Goal: Find specific page/section: Find specific page/section

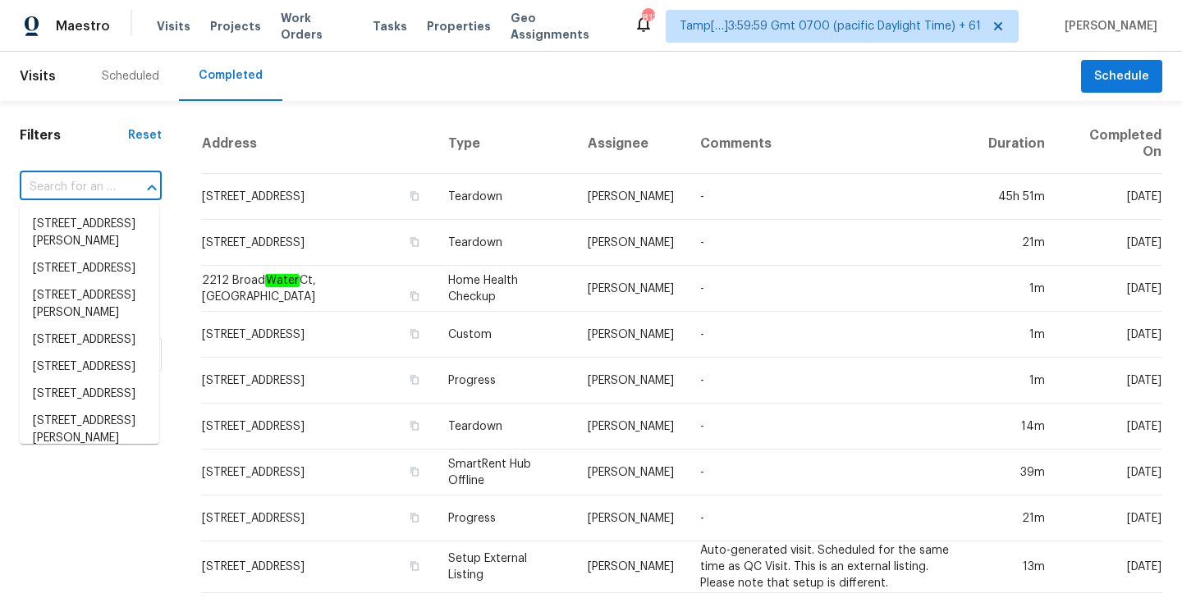
click at [89, 184] on input "text" at bounding box center [68, 187] width 96 height 25
paste input "[STREET_ADDRESS]"
type input "[STREET_ADDRESS]"
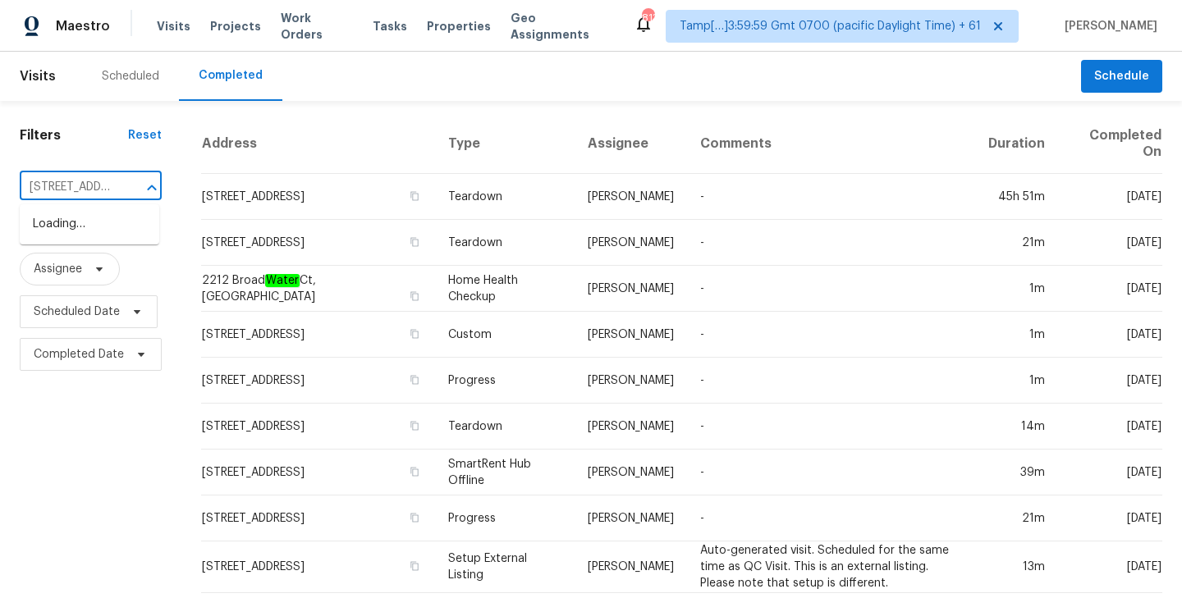
scroll to position [0, 139]
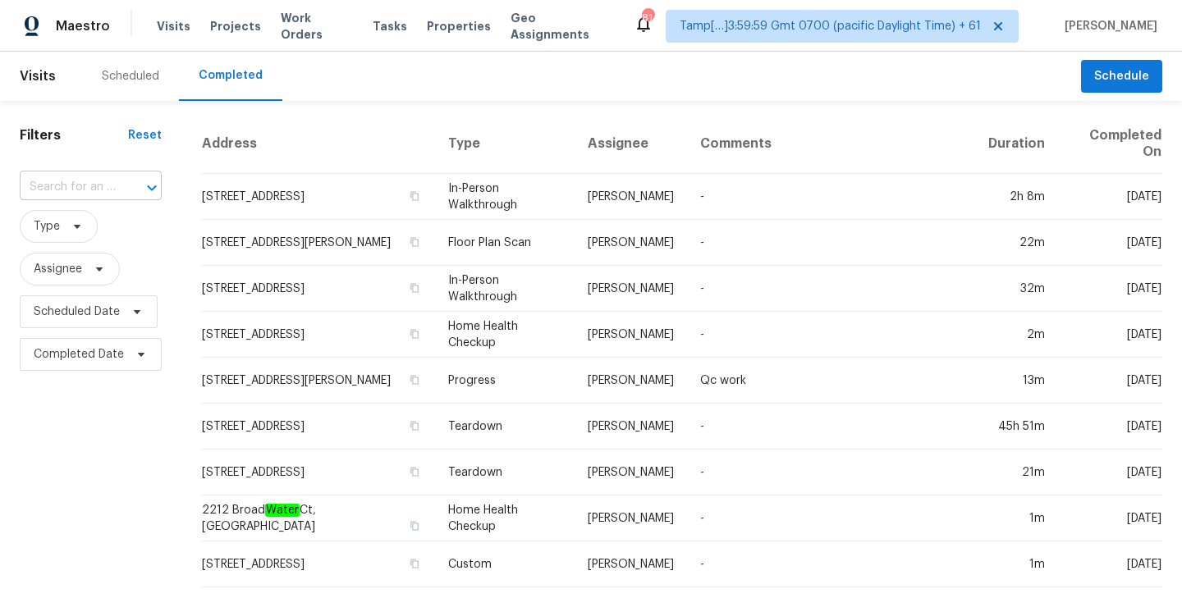
click at [72, 185] on input "text" at bounding box center [68, 187] width 96 height 25
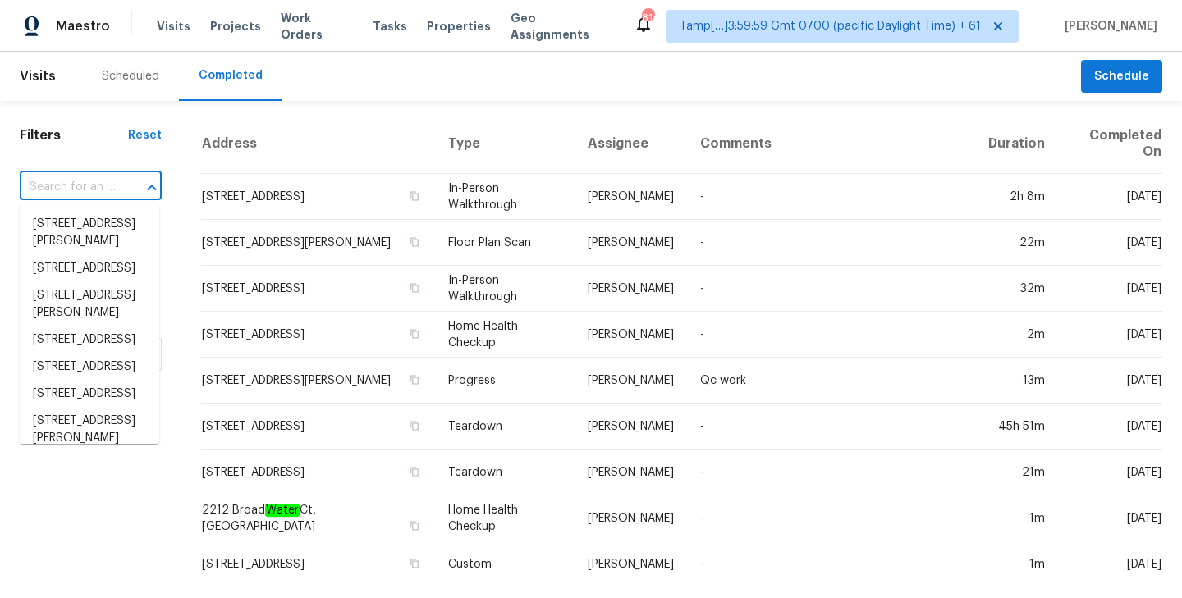
paste input "[STREET_ADDRESS]"
type input "[STREET_ADDRESS]"
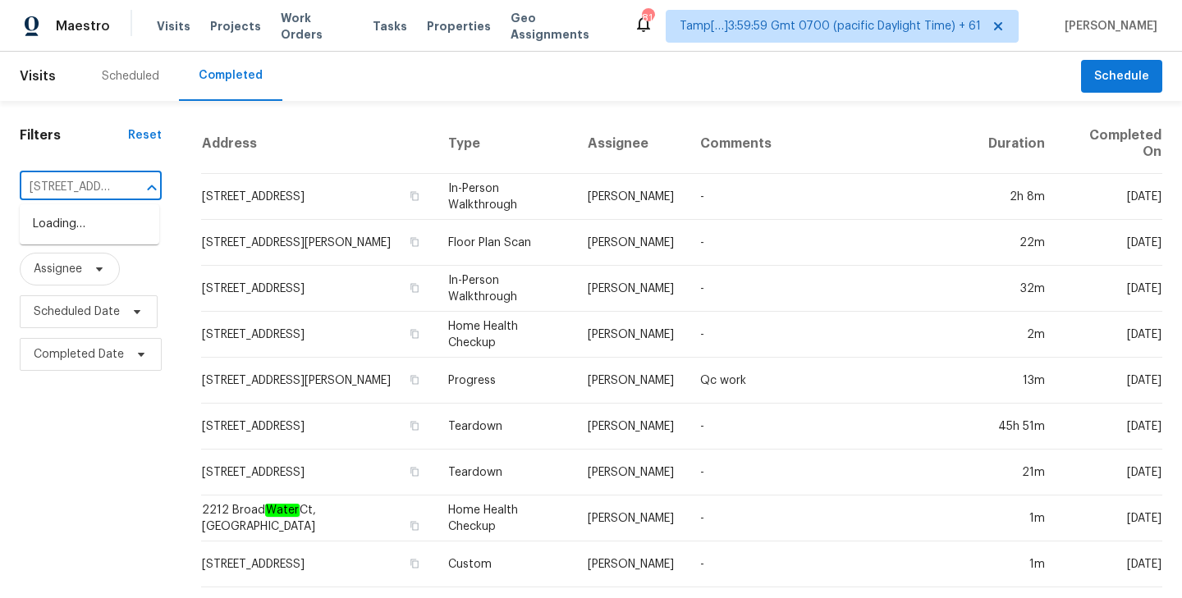
scroll to position [0, 139]
click at [73, 226] on li "[STREET_ADDRESS]" at bounding box center [89, 224] width 139 height 27
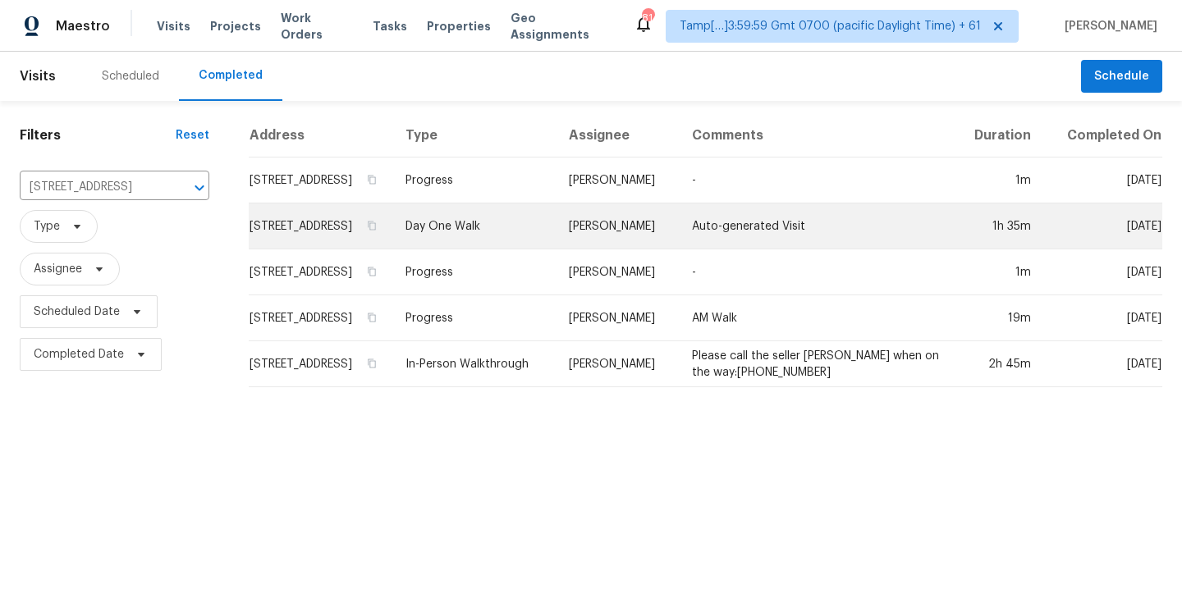
click at [365, 233] on td "[STREET_ADDRESS]" at bounding box center [321, 227] width 144 height 46
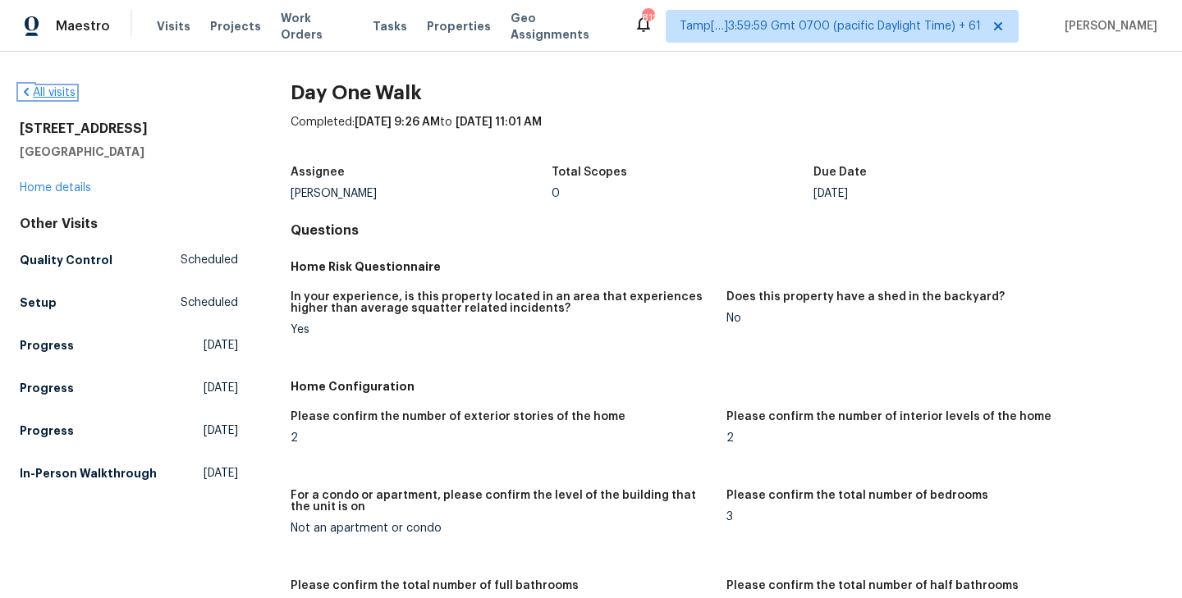
click at [52, 92] on link "All visits" at bounding box center [48, 92] width 56 height 11
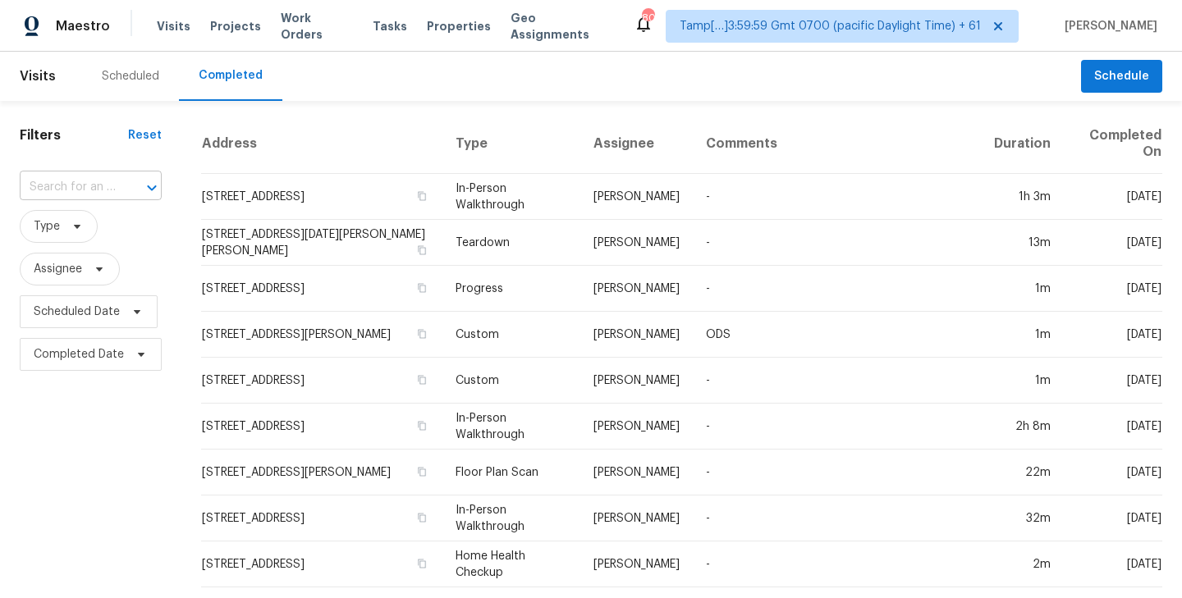
click at [85, 185] on input "text" at bounding box center [68, 187] width 96 height 25
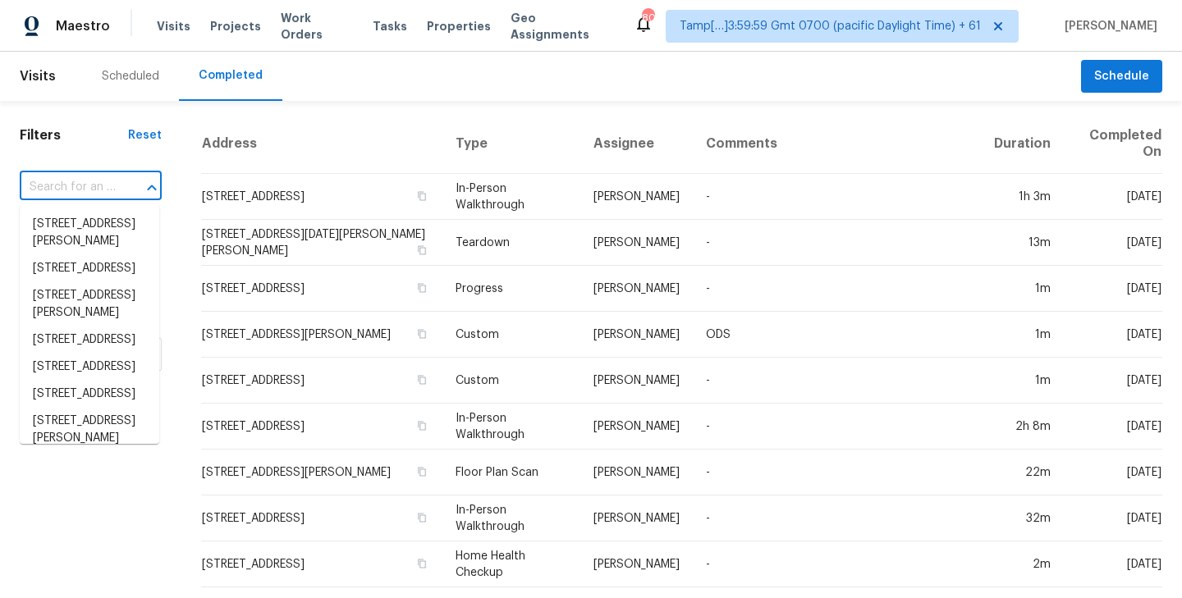
paste input "1275 Mountain Dr NE, Conyers, GA 30013"
type input "1275 Mountain Dr NE, Conyers, GA 30013"
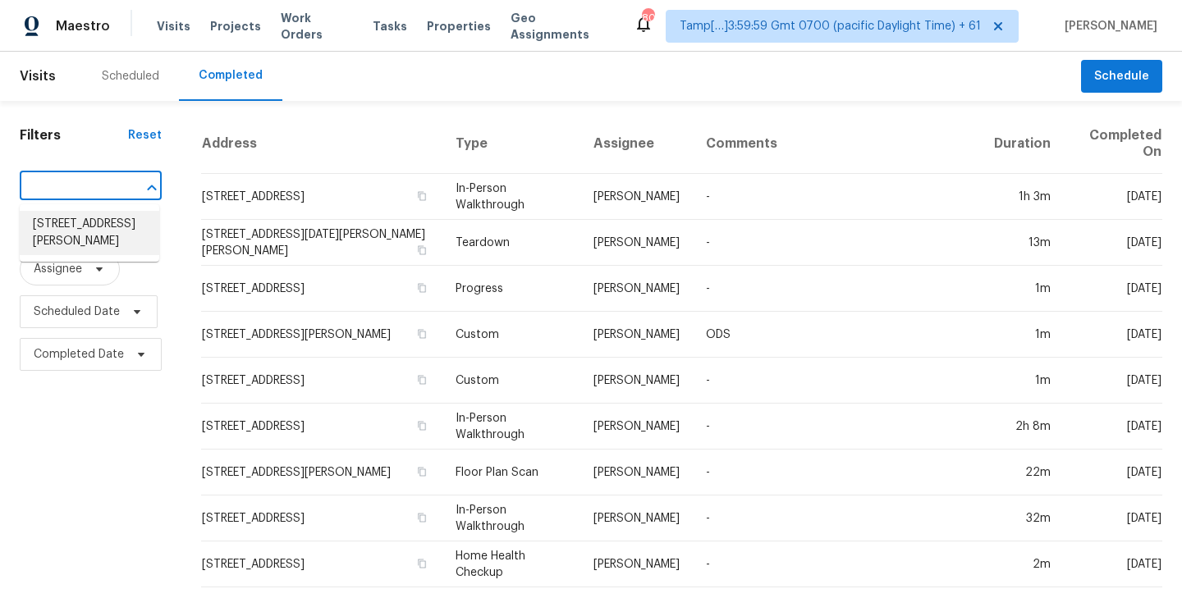
click at [72, 220] on li "1275 Mountain Dr NE, Conyers, GA 30013" at bounding box center [89, 233] width 139 height 44
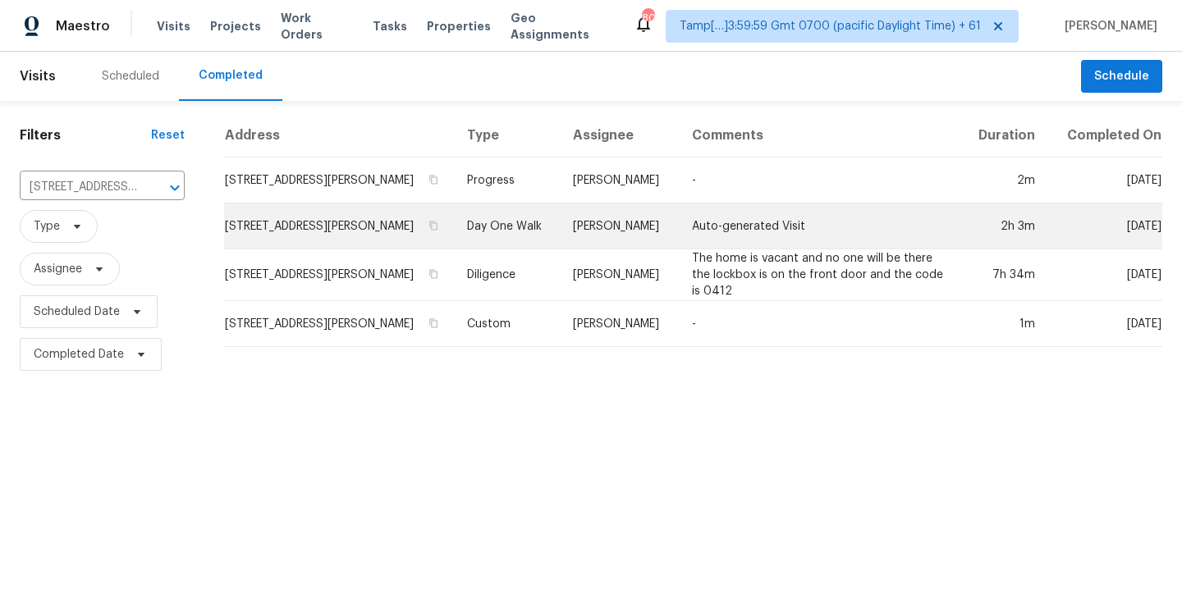
click at [404, 228] on td "1275 Mountain Dr NE, Conyers, GA 30013" at bounding box center [339, 227] width 230 height 46
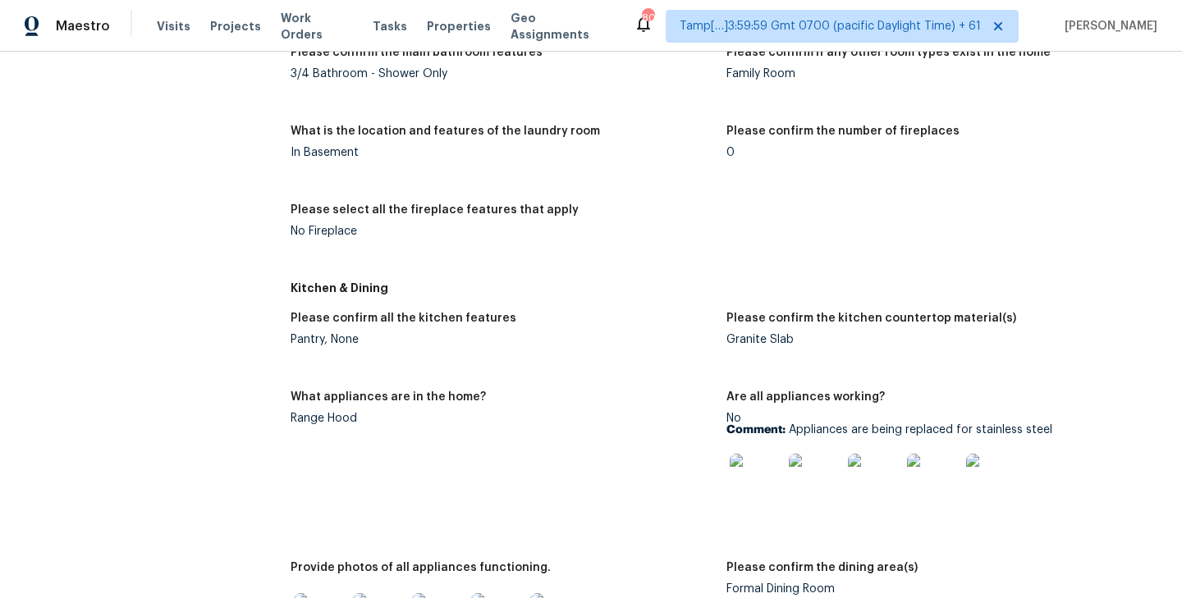
scroll to position [1103, 0]
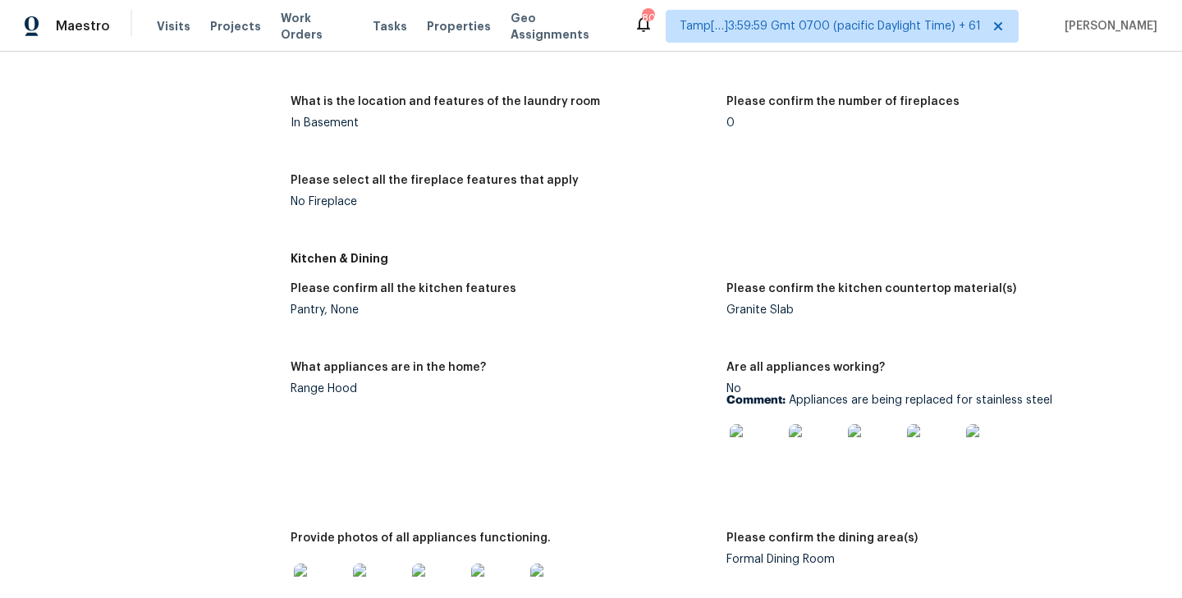
click at [327, 389] on div "Range Hood" at bounding box center [501, 388] width 423 height 11
drag, startPoint x: 292, startPoint y: 392, endPoint x: 379, endPoint y: 392, distance: 87.0
click at [379, 392] on div "Range Hood" at bounding box center [501, 388] width 423 height 11
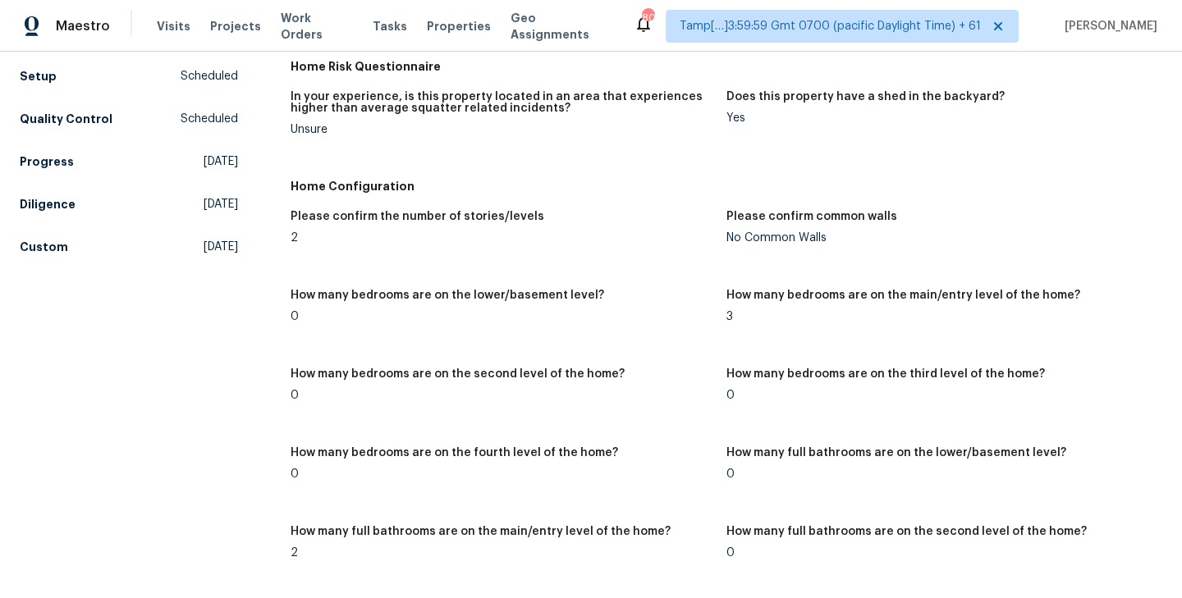
scroll to position [0, 0]
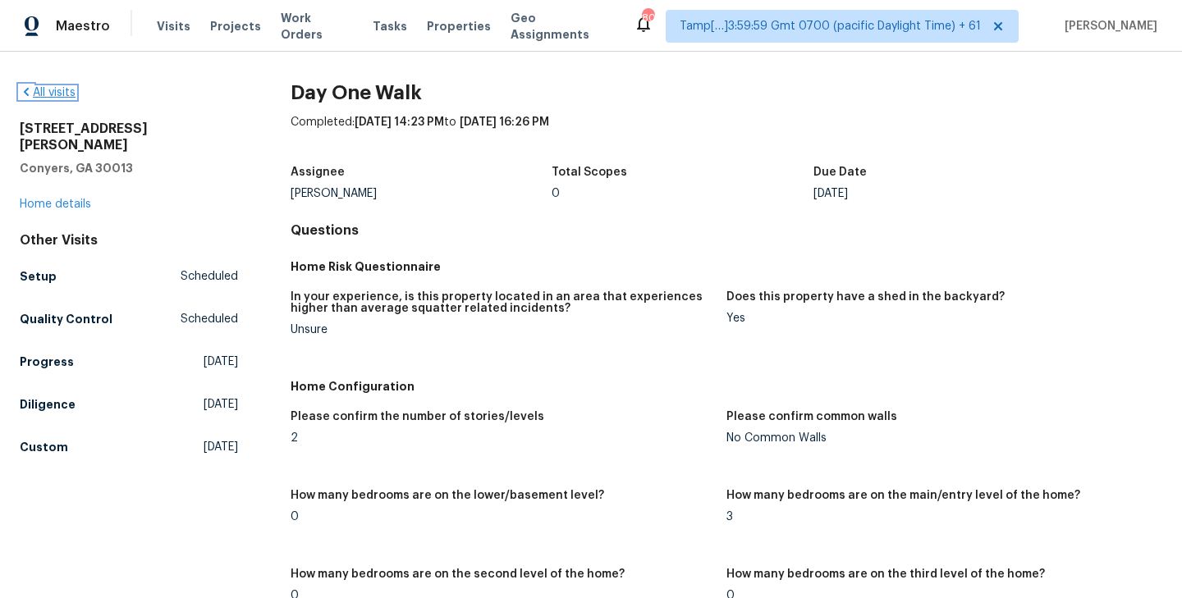
click at [49, 98] on link "All visits" at bounding box center [48, 92] width 56 height 11
